Goal: Task Accomplishment & Management: Use online tool/utility

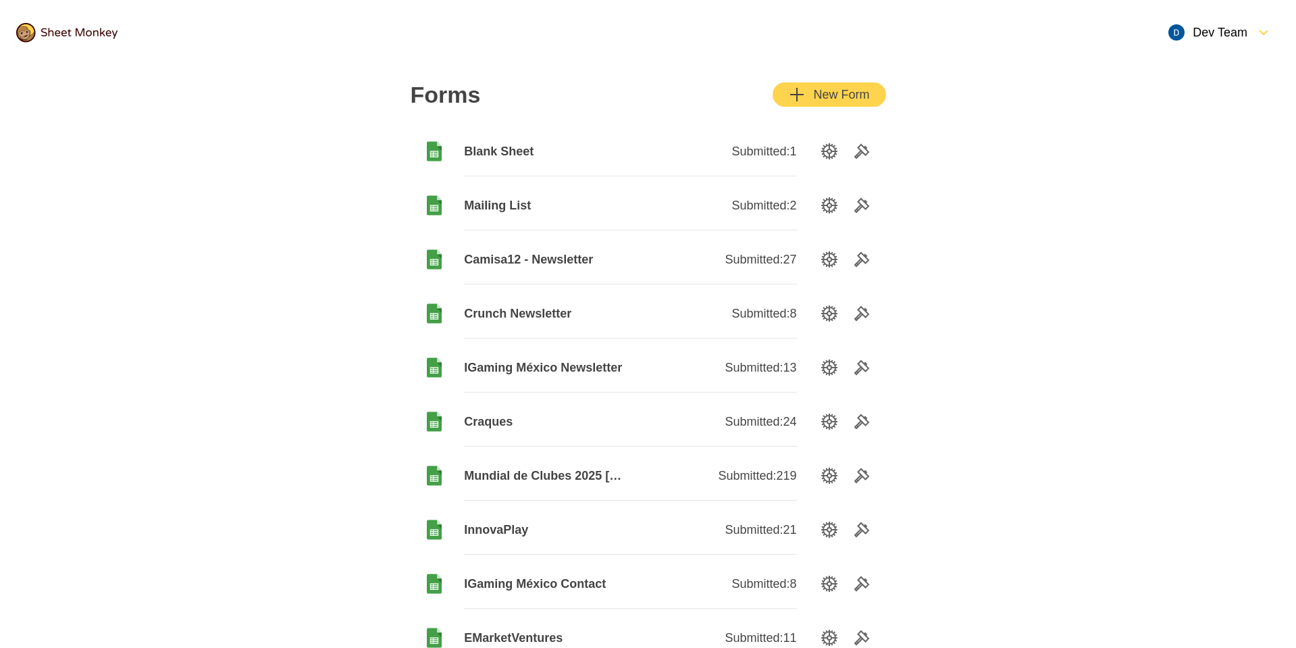
click at [489, 134] on div "Blank Sheet" at bounding box center [547, 151] width 166 height 49
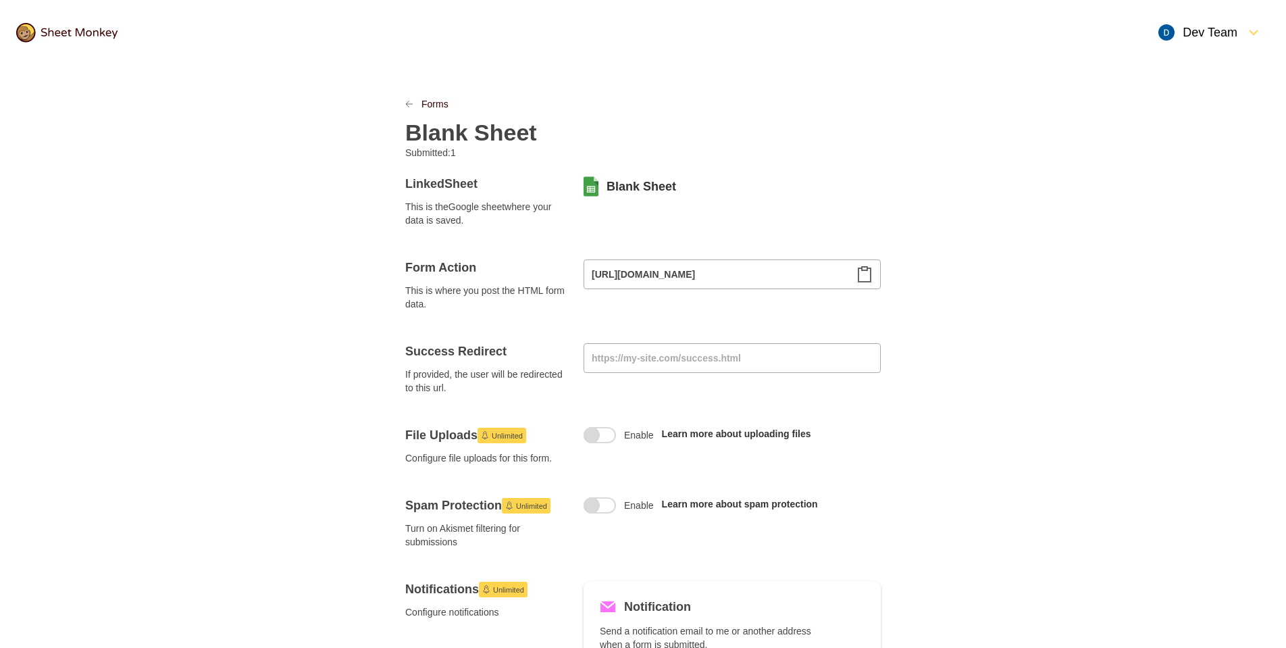
click at [437, 126] on h2 "Blank Sheet" at bounding box center [471, 132] width 132 height 27
click at [435, 103] on link "Forms" at bounding box center [434, 104] width 27 height 14
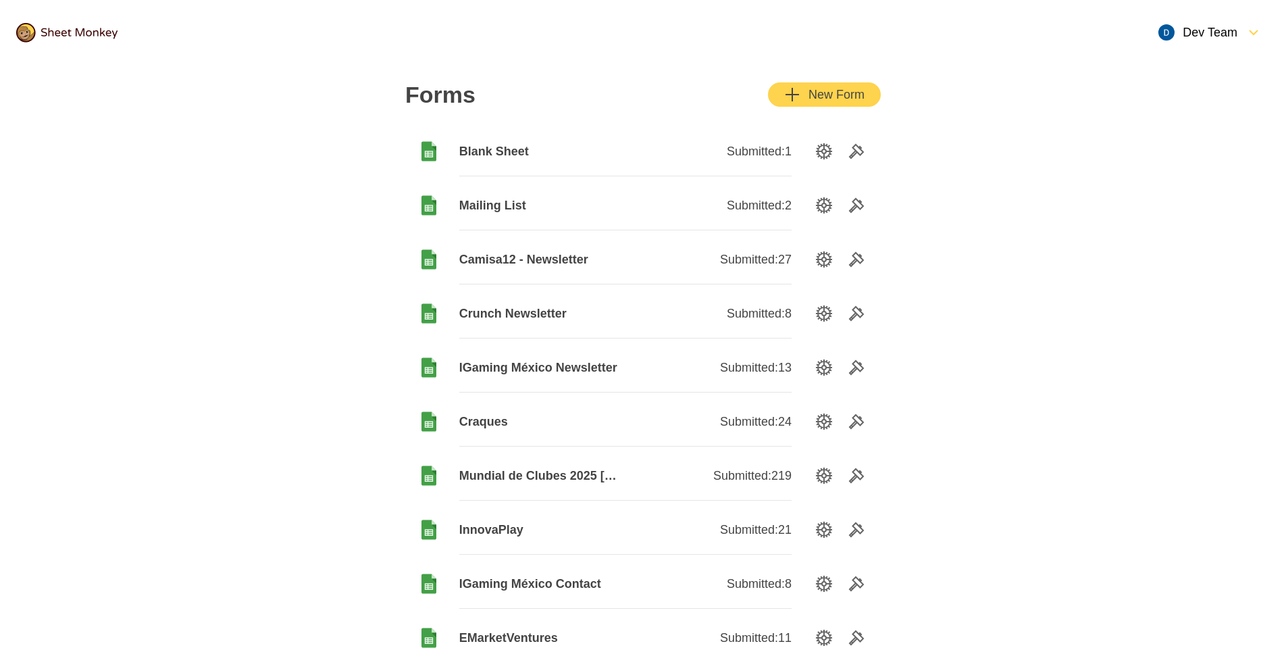
click at [827, 153] on icon "SettingsOption" at bounding box center [824, 151] width 16 height 16
